Goal: Task Accomplishment & Management: Complete application form

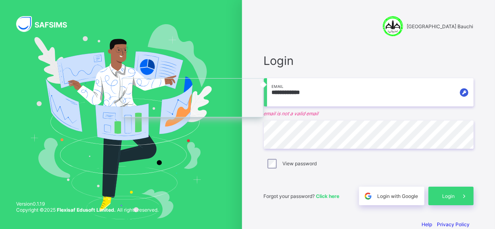
click at [418, 100] on input "**********" at bounding box center [369, 92] width 210 height 28
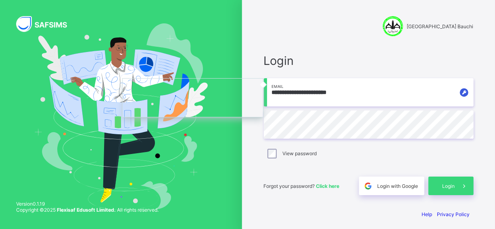
type input "**********"
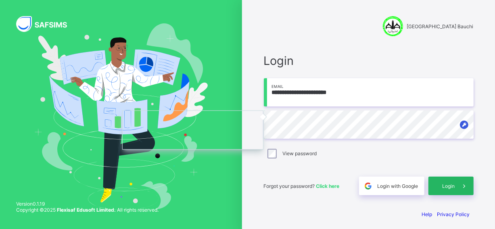
click at [463, 187] on span at bounding box center [464, 186] width 19 height 19
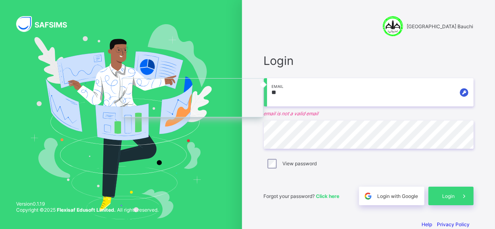
type input "*"
